Goal: Find specific page/section: Find specific page/section

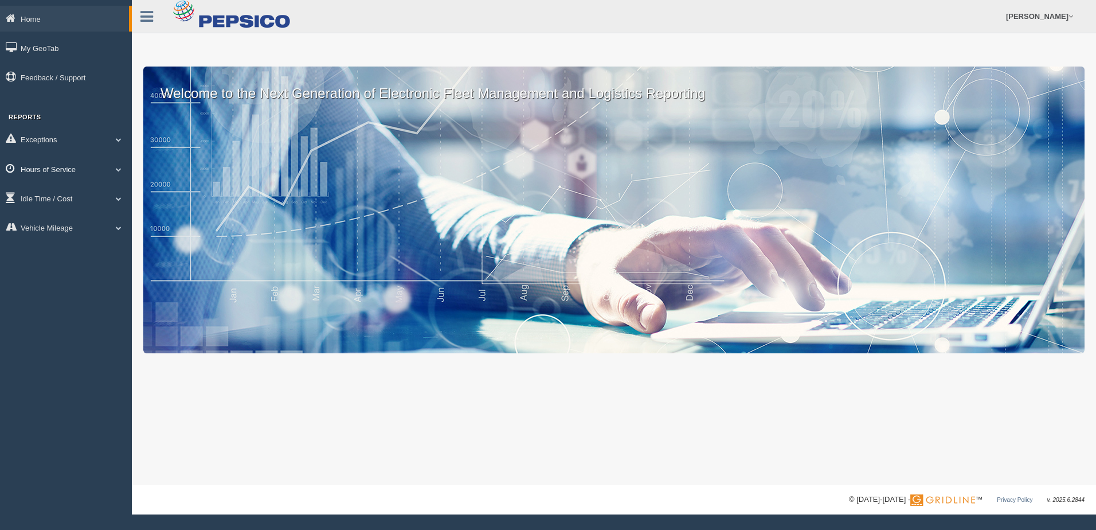
click at [97, 165] on link "Hours of Service" at bounding box center [66, 169] width 132 height 26
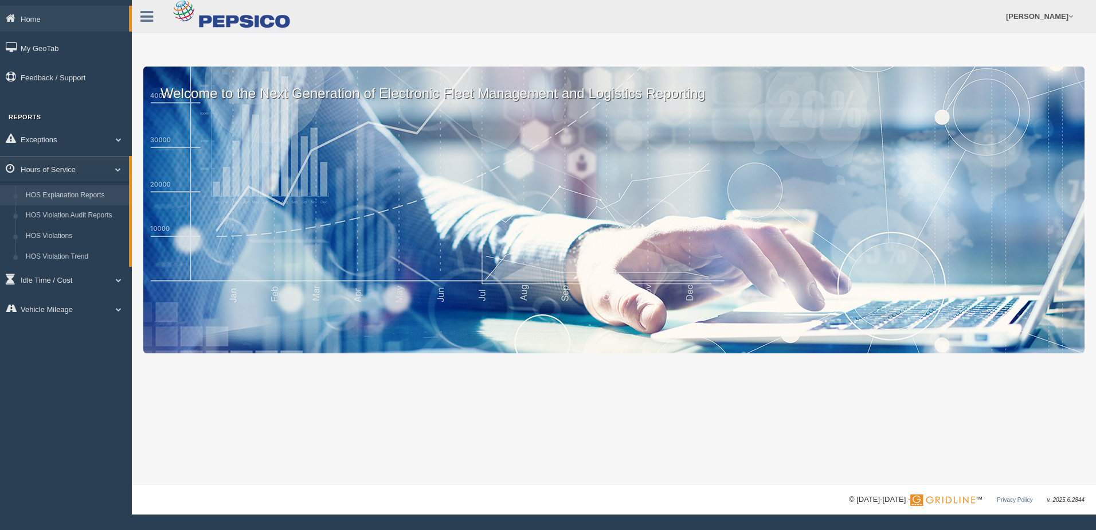
click at [68, 189] on link "HOS Explanation Reports" at bounding box center [75, 195] width 108 height 21
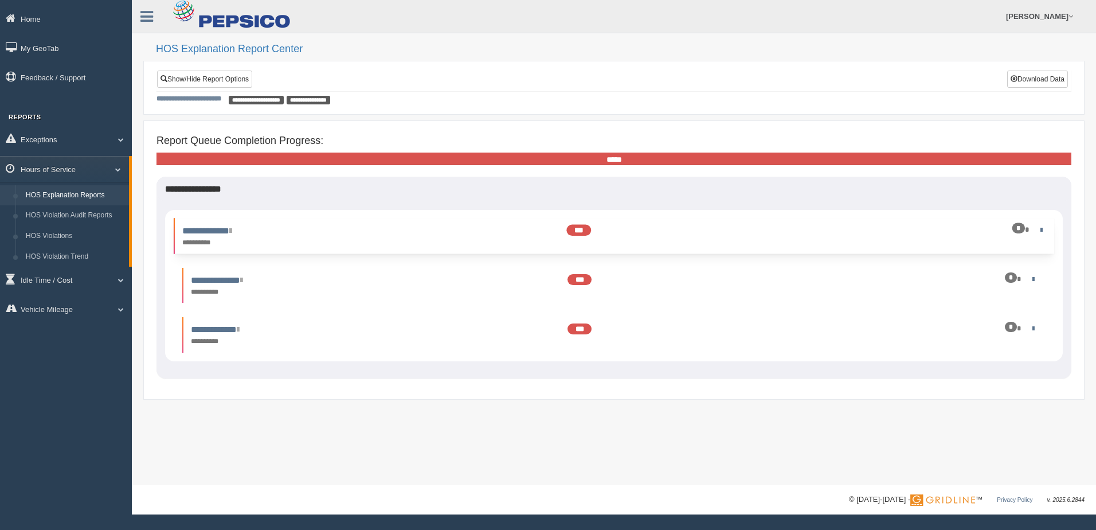
click at [1032, 233] on div "*" at bounding box center [979, 229] width 134 height 11
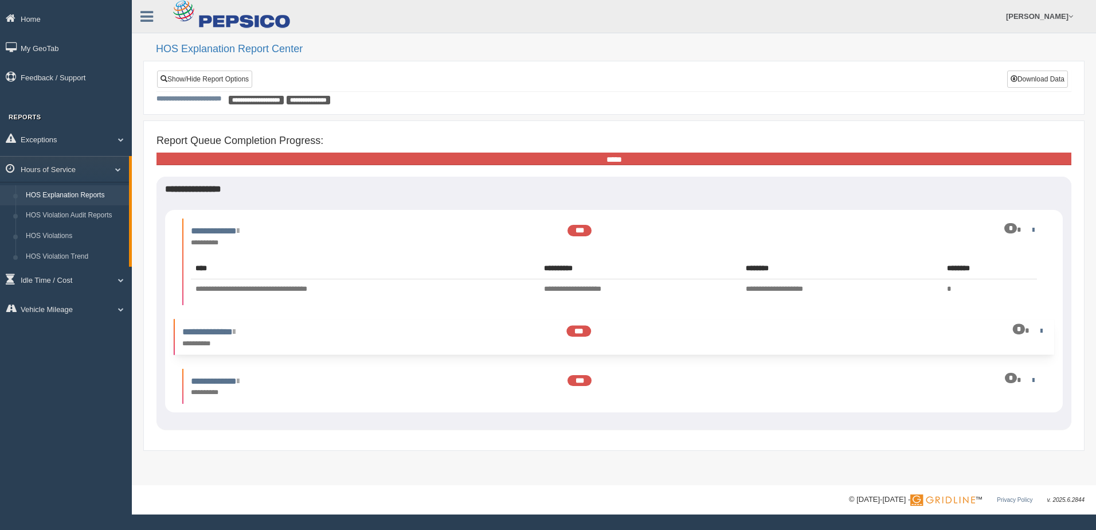
click at [1042, 335] on div "*" at bounding box center [979, 329] width 134 height 11
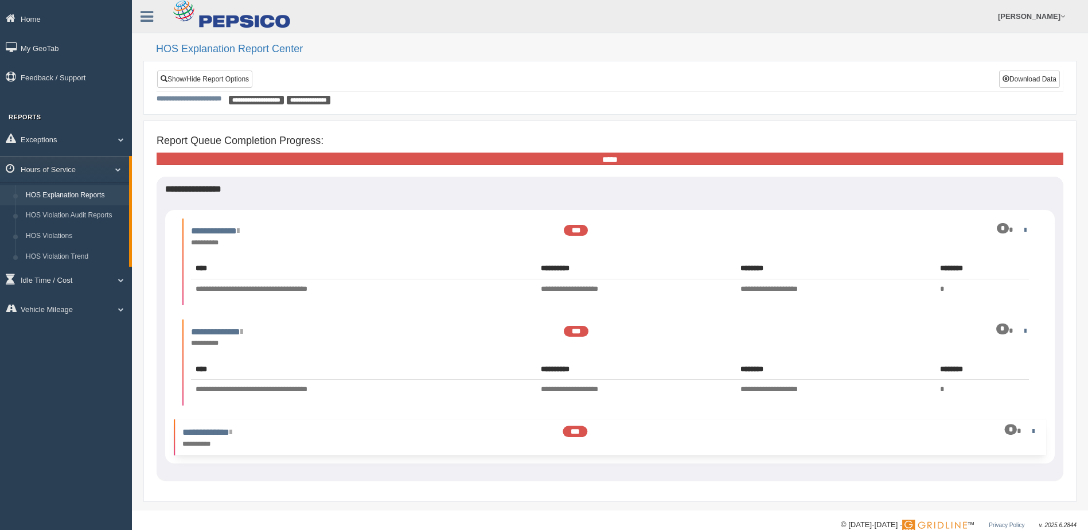
click at [1026, 443] on div "**********" at bounding box center [610, 437] width 866 height 24
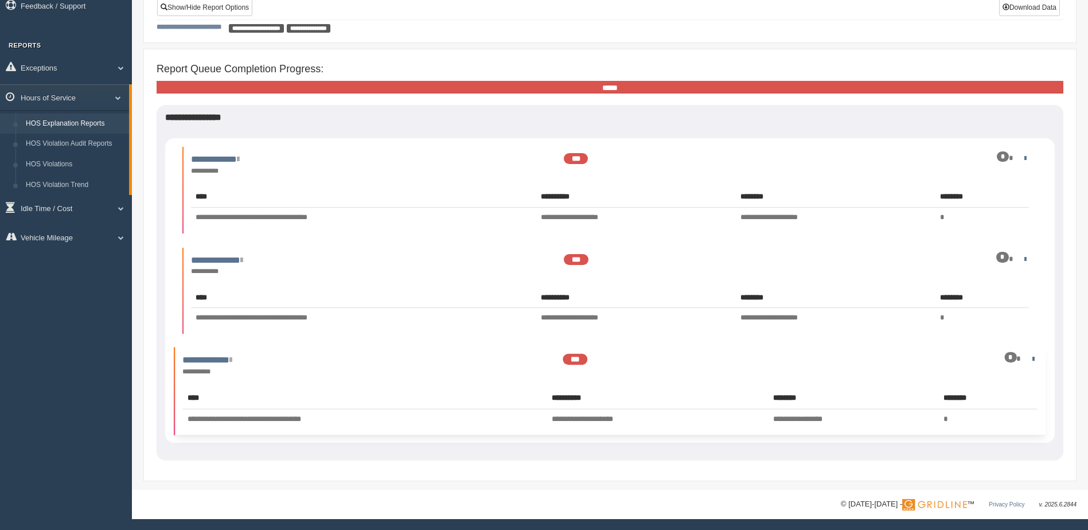
scroll to position [14, 0]
